Goal: Transaction & Acquisition: Purchase product/service

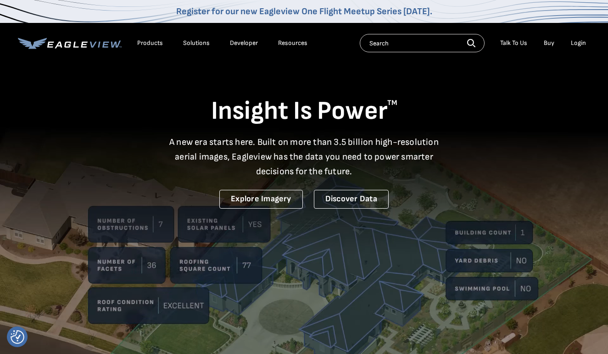
click at [575, 42] on div "Login" at bounding box center [577, 43] width 15 height 8
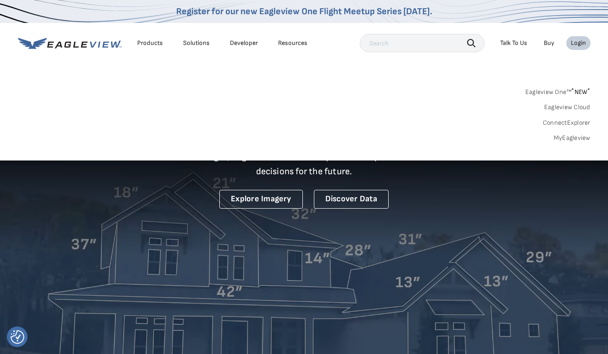
click at [551, 92] on link "Eagleview One™ * NEW *" at bounding box center [557, 90] width 65 height 11
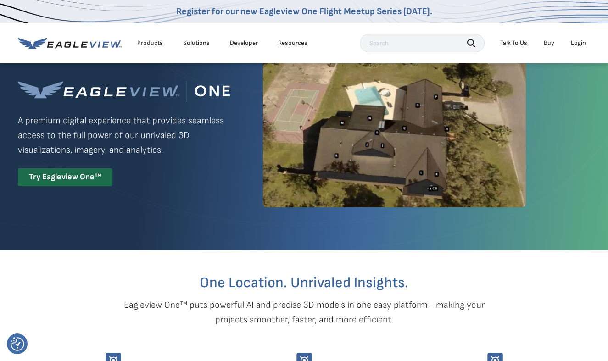
scroll to position [70, 0]
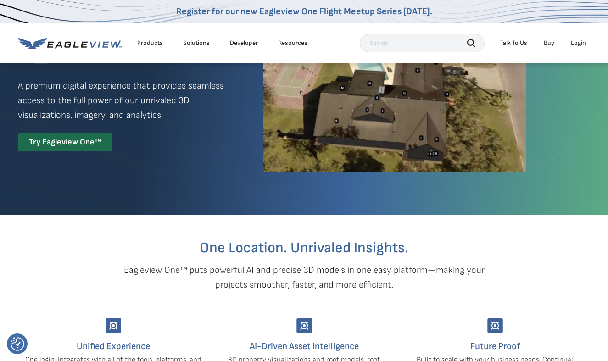
click at [580, 43] on div "Login" at bounding box center [577, 43] width 15 height 8
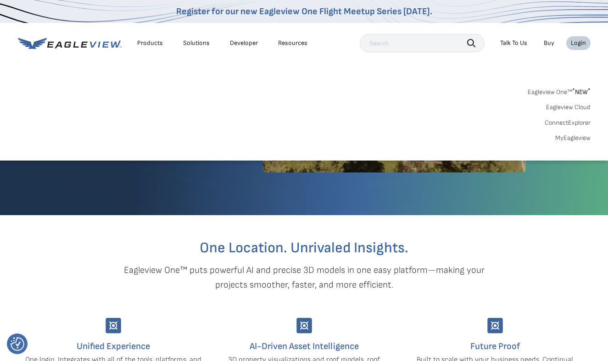
click at [569, 140] on link "MyEagleview" at bounding box center [572, 138] width 35 height 8
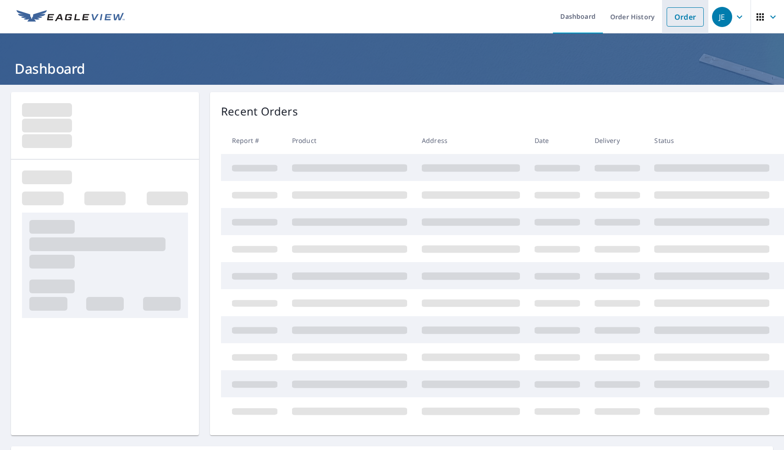
click at [682, 20] on link "Order" at bounding box center [685, 16] width 37 height 19
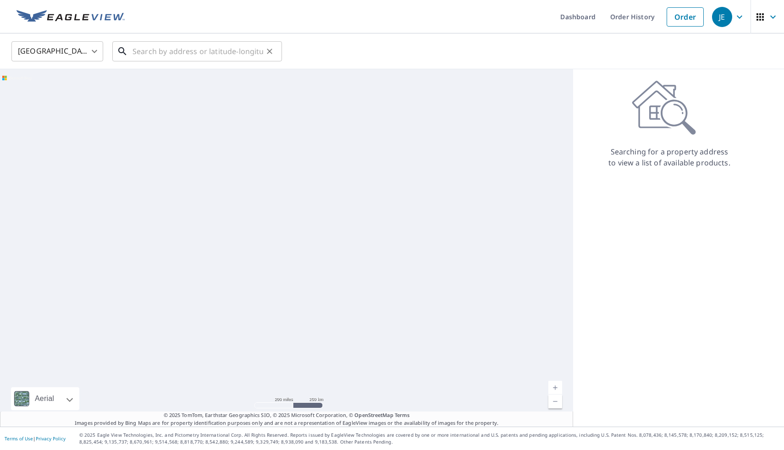
click at [160, 53] on input "text" at bounding box center [198, 52] width 131 height 26
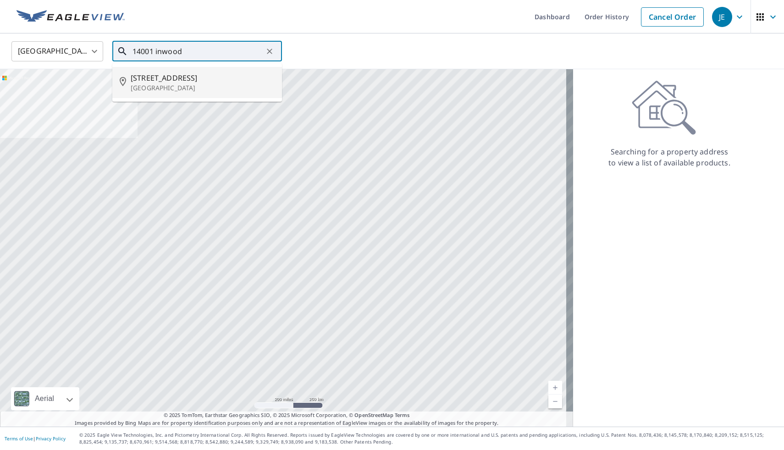
click at [161, 79] on span "14001 Inwood Rd" at bounding box center [203, 77] width 144 height 11
type input "14001 Inwood Rd Dallas, TX 75244"
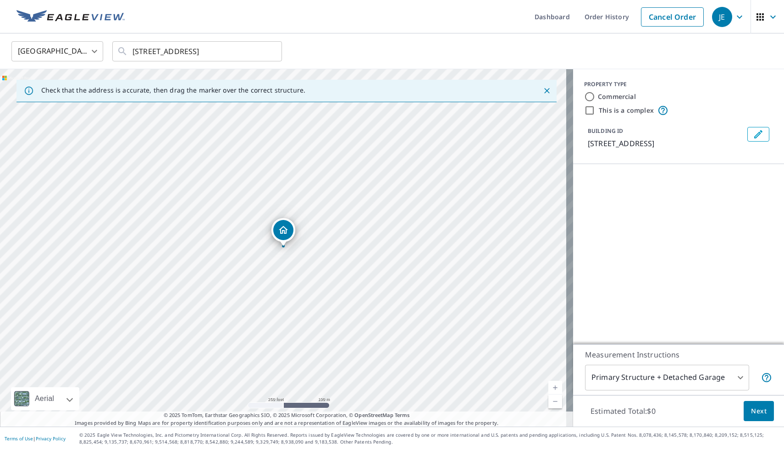
click at [584, 99] on input "Commercial" at bounding box center [589, 96] width 11 height 11
radio input "true"
type input "4"
click at [760, 179] on div at bounding box center [771, 179] width 22 height 22
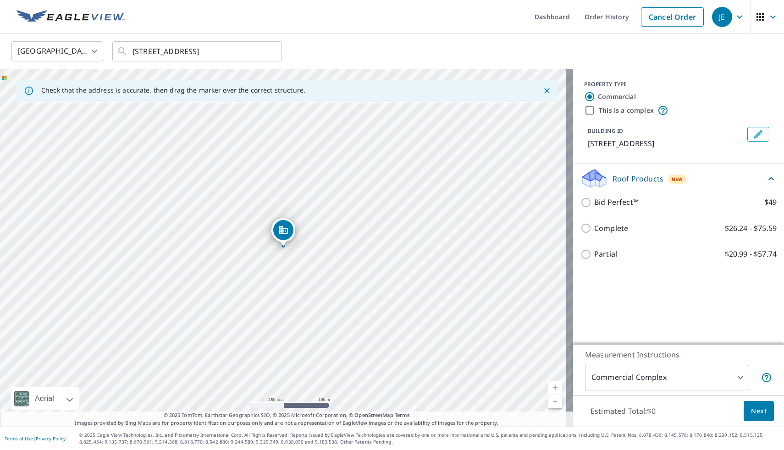
click at [752, 179] on div "Roof Products New" at bounding box center [672, 179] width 185 height 22
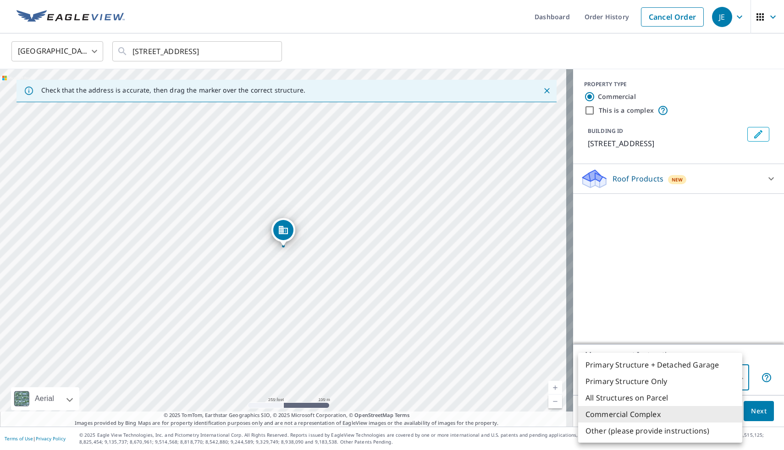
click at [709, 379] on body "JE JE Dashboard Order History Cancel Order JE United States US ​ 14001 Inwood R…" at bounding box center [392, 225] width 784 height 450
click at [645, 414] on li "Commercial Complex" at bounding box center [660, 414] width 164 height 17
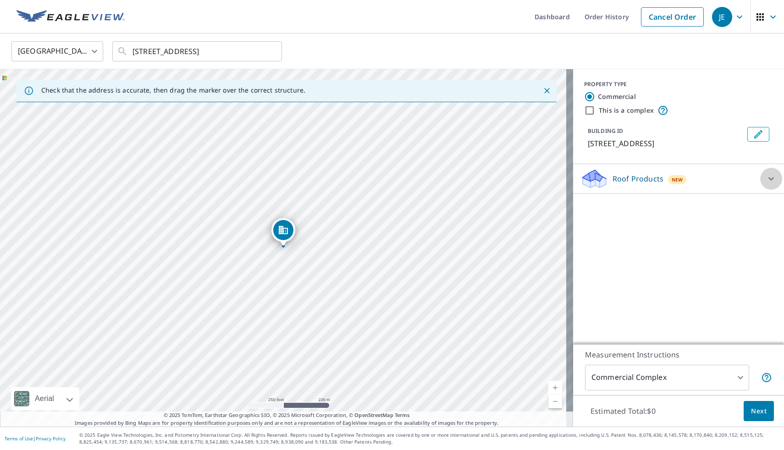
click at [760, 177] on div at bounding box center [771, 179] width 22 height 22
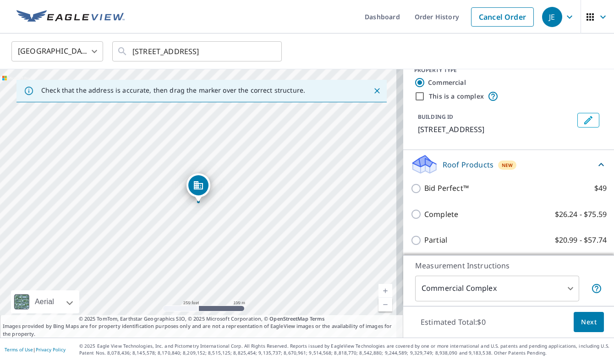
scroll to position [17, 0]
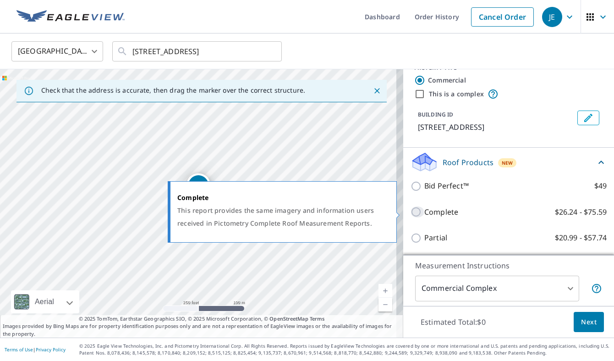
click at [411, 212] on input "Complete $26.24 - $75.59" at bounding box center [418, 211] width 14 height 11
checkbox input "true"
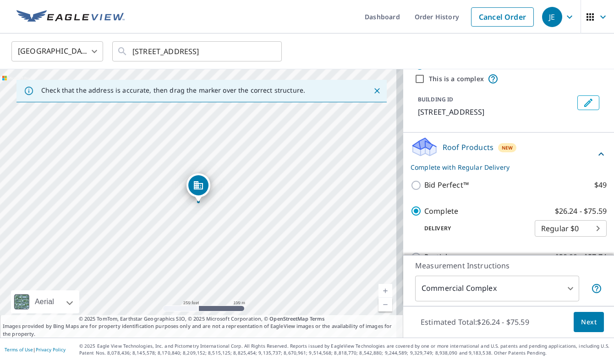
scroll to position [52, 0]
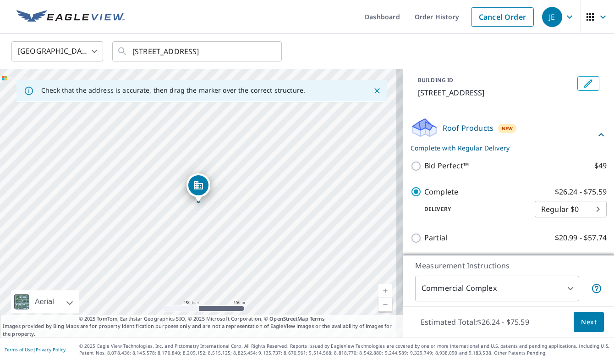
click at [565, 213] on body "JE JE Dashboard Order History Cancel Order JE United States US ​ 14001 Inwood R…" at bounding box center [307, 180] width 614 height 361
click at [564, 211] on li "Regular $0" at bounding box center [557, 208] width 72 height 17
click at [586, 325] on span "Next" at bounding box center [589, 321] width 16 height 11
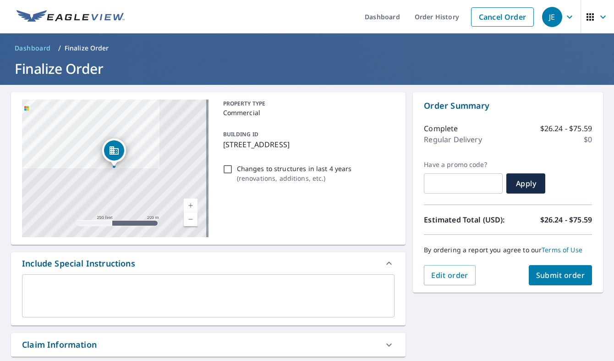
click at [228, 169] on input "Changes to structures in last 4 years ( renovations, additions, etc. )" at bounding box center [227, 169] width 11 height 11
checkbox input "false"
click at [552, 279] on span "Submit order" at bounding box center [560, 275] width 49 height 10
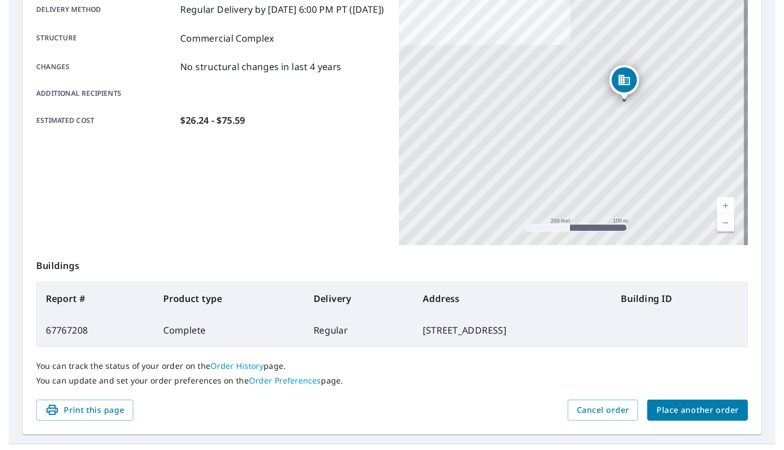
scroll to position [89, 0]
